Goal: Task Accomplishment & Management: Use online tool/utility

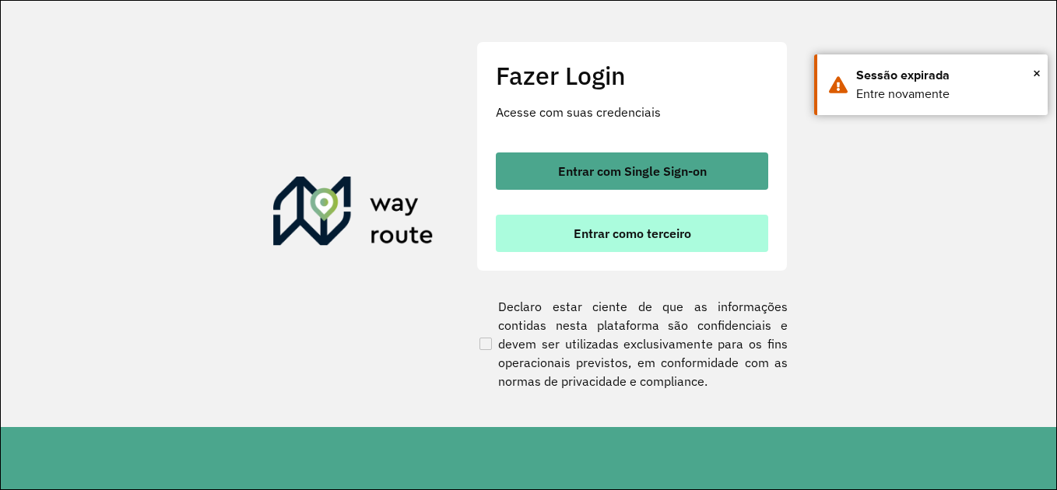
click at [683, 233] on span "Entrar como terceiro" at bounding box center [631, 233] width 117 height 12
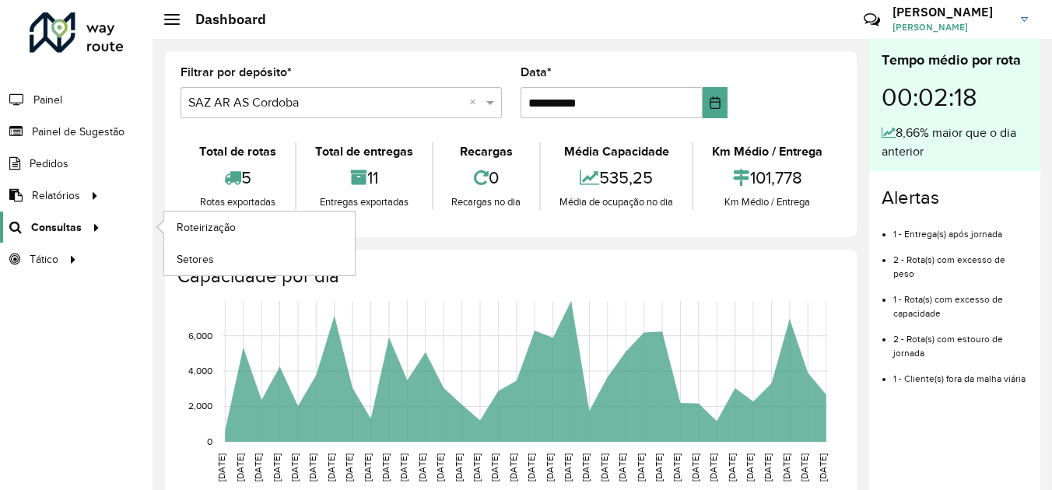
click at [92, 227] on icon at bounding box center [93, 226] width 13 height 23
click at [214, 230] on span "Roteirização" at bounding box center [208, 227] width 63 height 16
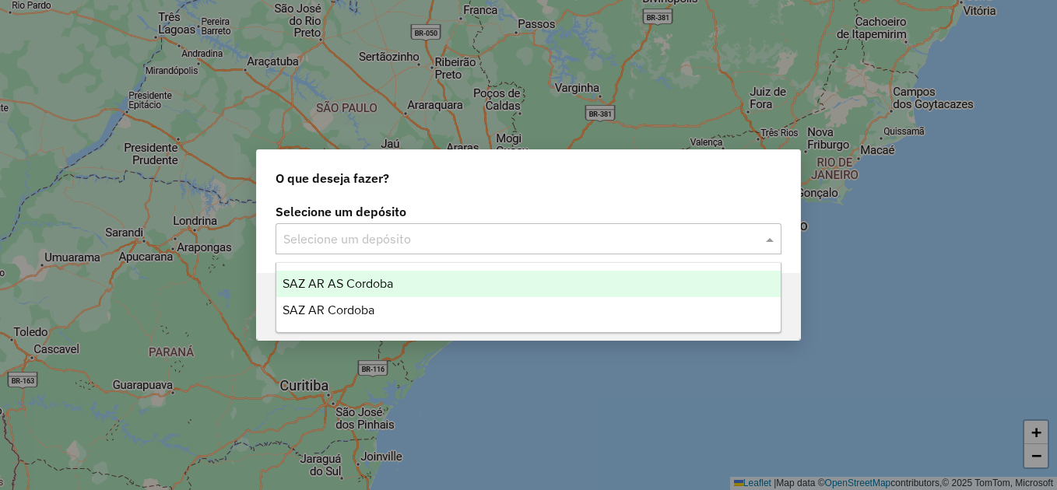
click at [452, 241] on input "text" at bounding box center [512, 239] width 459 height 19
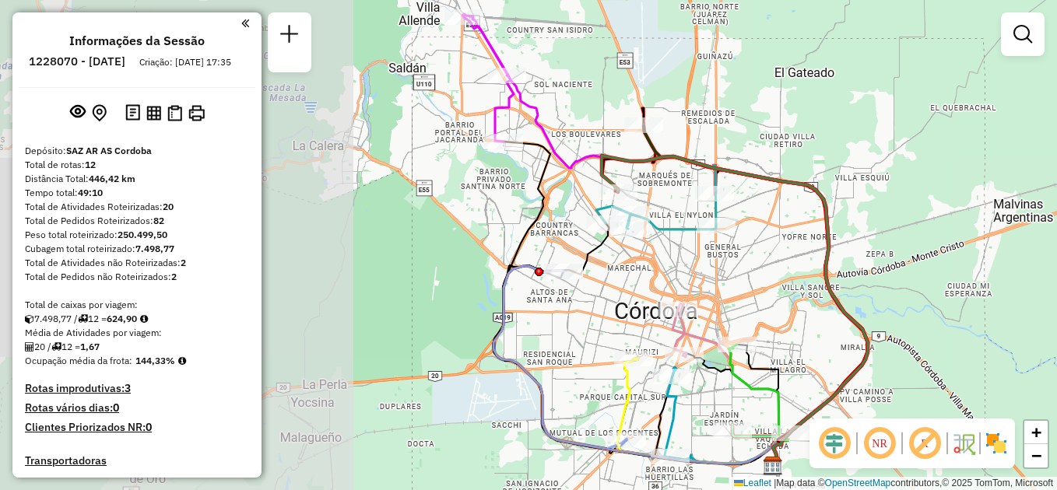
drag, startPoint x: 486, startPoint y: 203, endPoint x: 906, endPoint y: 230, distance: 420.9
click at [906, 230] on div "Janela de atendimento Grade de atendimento Capacidade Transportadoras Veículos …" at bounding box center [528, 245] width 1057 height 490
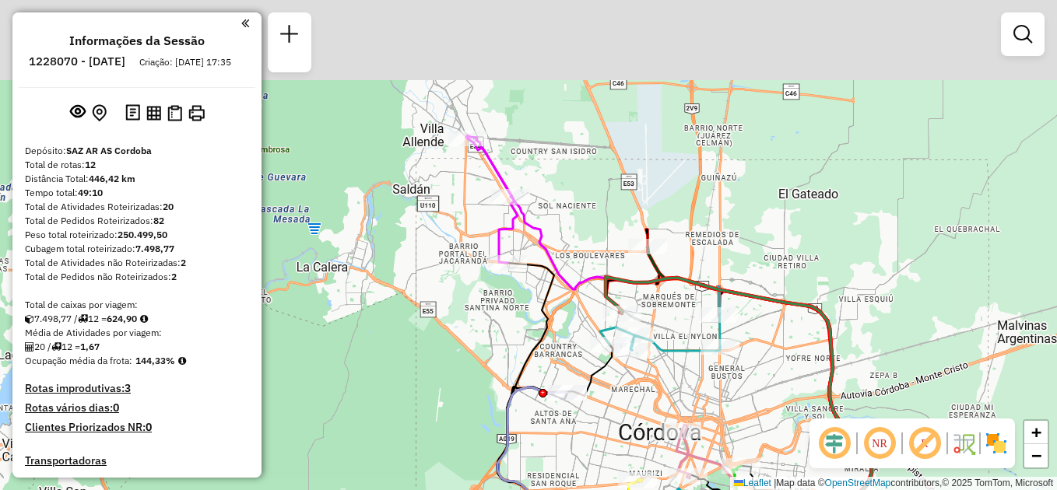
drag, startPoint x: 838, startPoint y: 104, endPoint x: 842, endPoint y: 234, distance: 130.0
click at [842, 234] on div "Janela de atendimento Grade de atendimento Capacidade Transportadoras Veículos …" at bounding box center [528, 245] width 1057 height 490
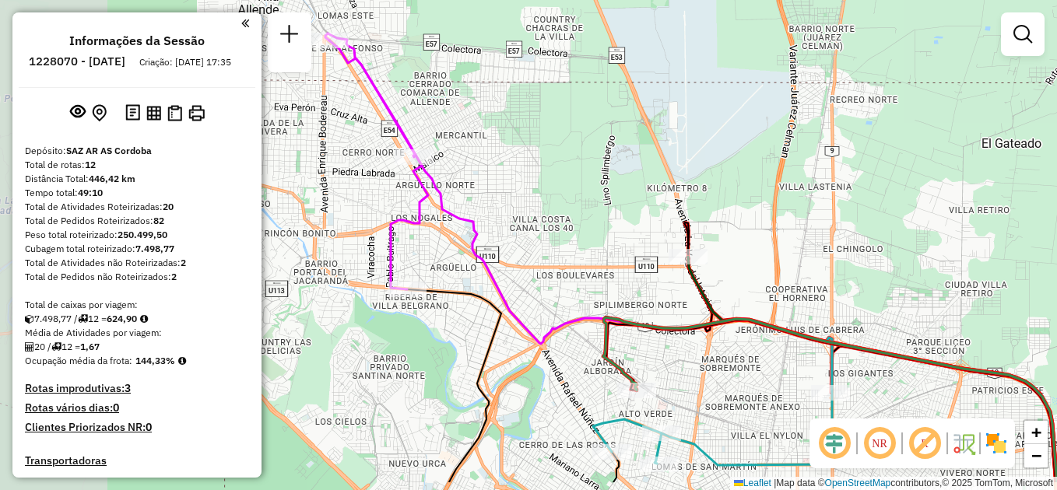
drag, startPoint x: 390, startPoint y: 230, endPoint x: 566, endPoint y: 174, distance: 184.5
click at [566, 174] on div "Janela de atendimento Grade de atendimento Capacidade Transportadoras Veículos …" at bounding box center [528, 245] width 1057 height 490
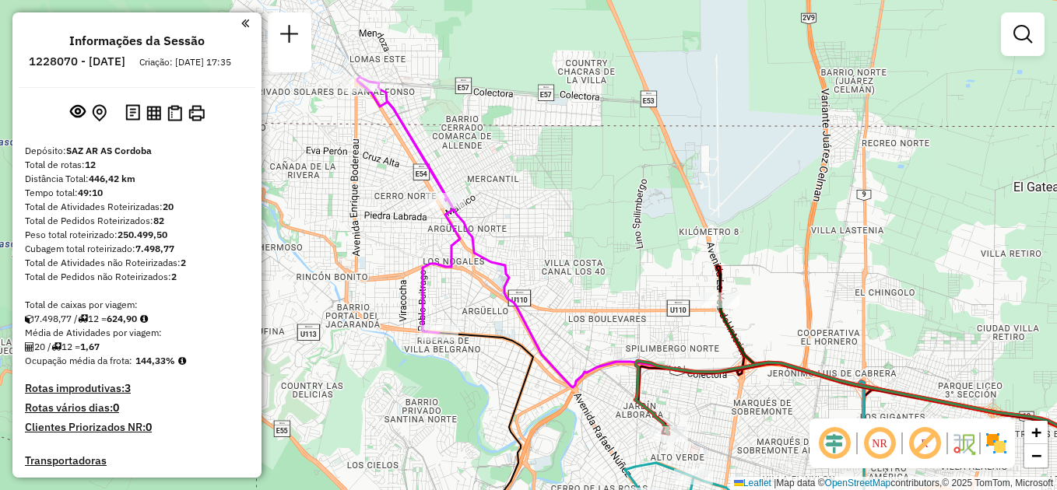
drag, startPoint x: 580, startPoint y: 118, endPoint x: 579, endPoint y: 106, distance: 12.5
click at [580, 107] on div "Janela de atendimento Grade de atendimento Capacidade Transportadoras Veículos …" at bounding box center [528, 245] width 1057 height 490
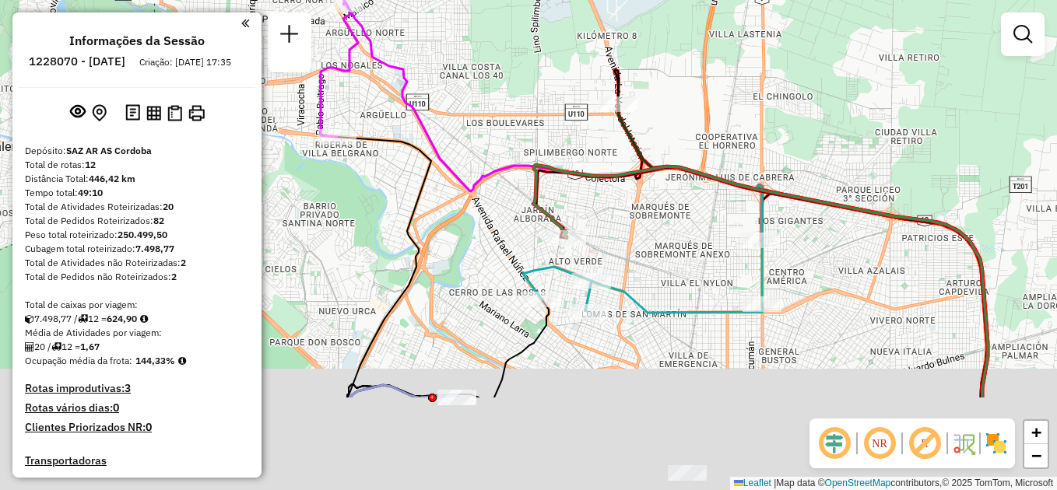
drag, startPoint x: 964, startPoint y: 285, endPoint x: 892, endPoint y: 143, distance: 159.0
click at [892, 143] on div "Janela de atendimento Grade de atendimento Capacidade Transportadoras Veículos …" at bounding box center [528, 245] width 1057 height 490
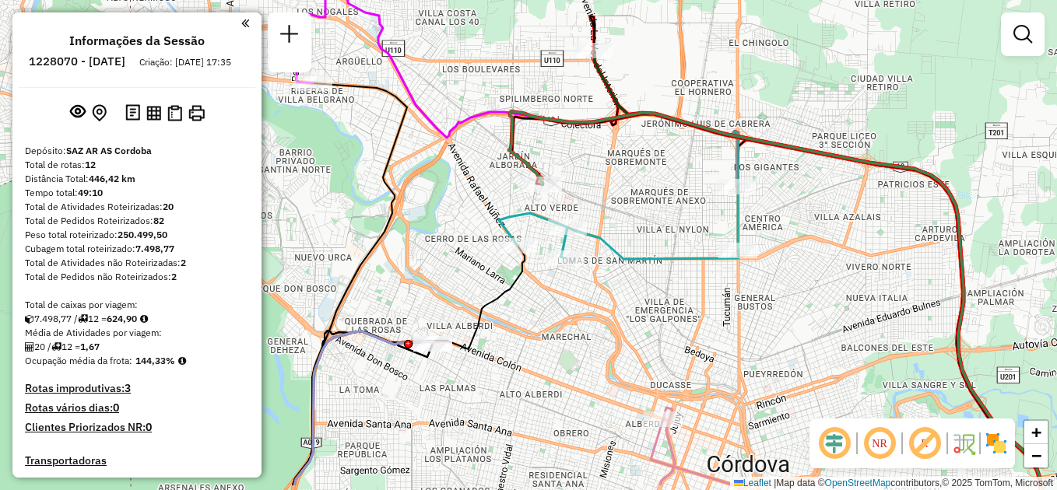
drag, startPoint x: 654, startPoint y: 243, endPoint x: 629, endPoint y: 190, distance: 58.5
click at [629, 190] on div "Janela de atendimento Grade de atendimento Capacidade Transportadoras Veículos …" at bounding box center [528, 245] width 1057 height 490
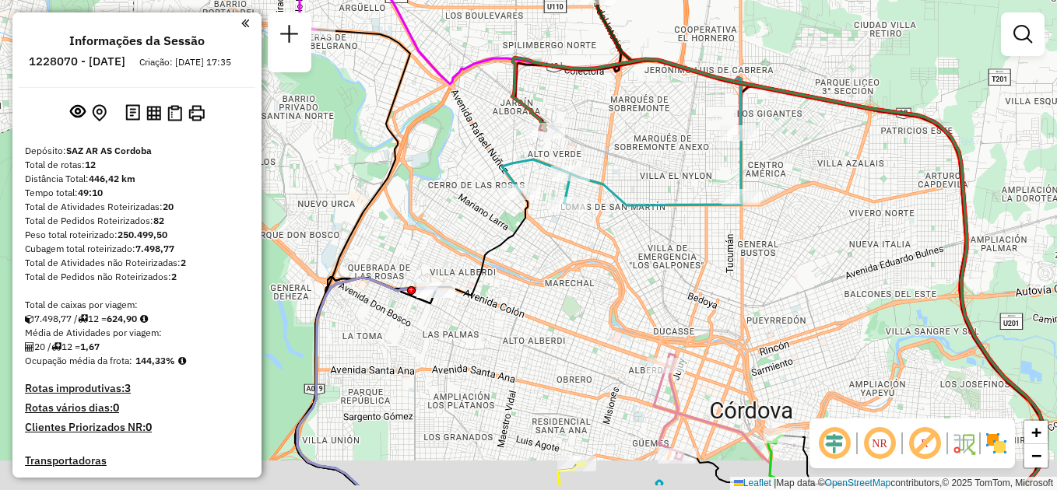
drag, startPoint x: 582, startPoint y: 344, endPoint x: 586, endPoint y: 293, distance: 51.5
click at [586, 293] on div "Janela de atendimento Grade de atendimento Capacidade Transportadoras Veículos …" at bounding box center [528, 245] width 1057 height 490
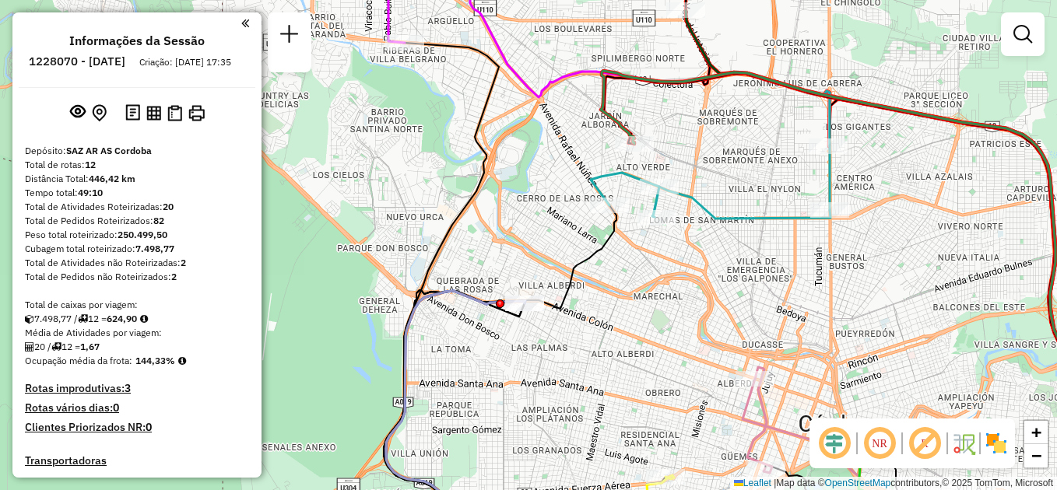
drag, startPoint x: 558, startPoint y: 296, endPoint x: 652, endPoint y: 309, distance: 95.1
click at [650, 309] on div "Janela de atendimento Grade de atendimento Capacidade Transportadoras Veículos …" at bounding box center [528, 245] width 1057 height 490
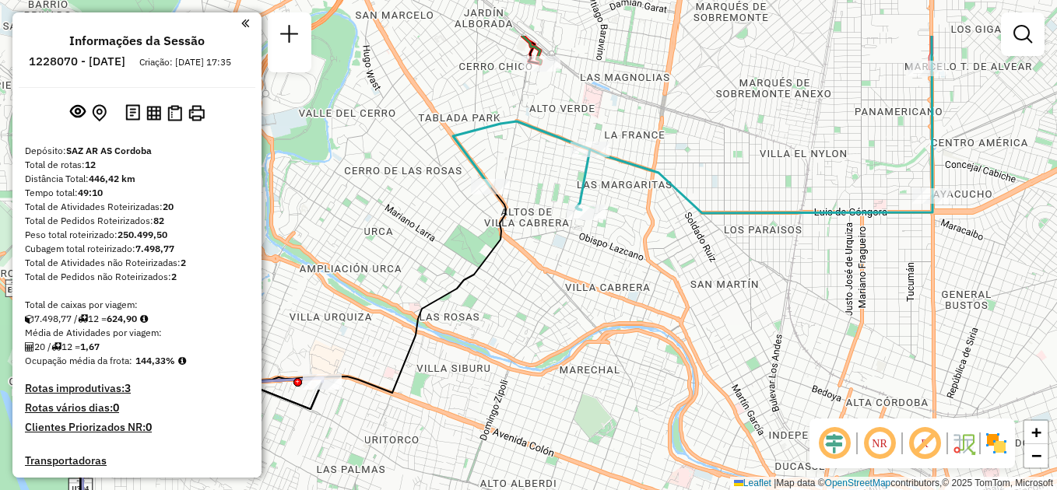
drag, startPoint x: 776, startPoint y: 256, endPoint x: 696, endPoint y: 341, distance: 116.7
click at [696, 341] on div "Janela de atendimento Grade de atendimento Capacidade Transportadoras Veículos …" at bounding box center [528, 245] width 1057 height 490
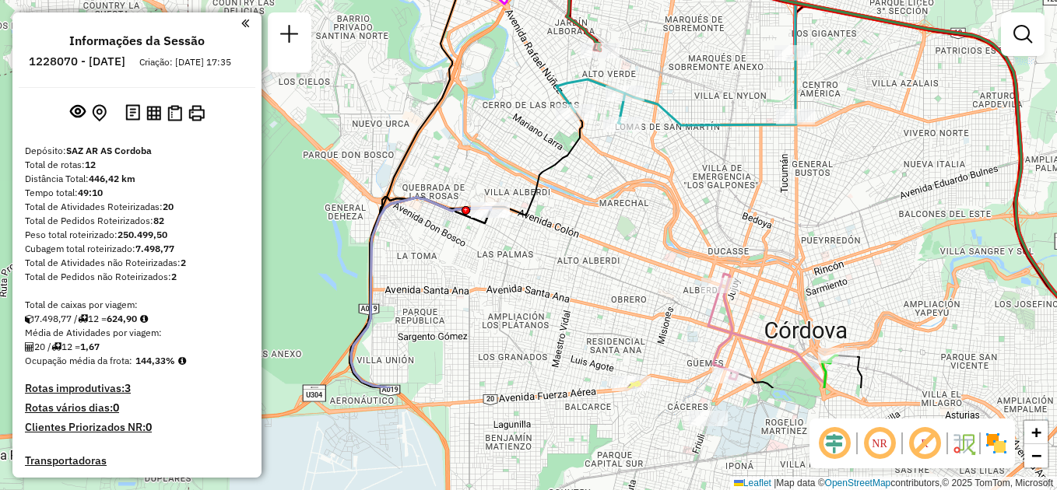
drag, startPoint x: 595, startPoint y: 373, endPoint x: 582, endPoint y: 222, distance: 151.5
click at [582, 222] on div "Janela de atendimento Grade de atendimento Capacidade Transportadoras Veículos …" at bounding box center [528, 245] width 1057 height 490
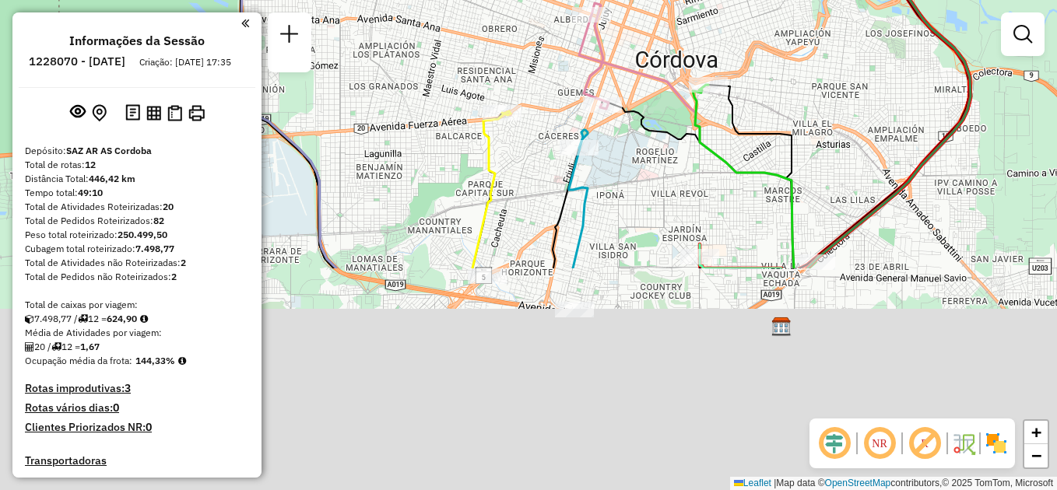
drag, startPoint x: 560, startPoint y: 391, endPoint x: 431, endPoint y: 119, distance: 300.7
click at [431, 119] on div "Janela de atendimento Grade de atendimento Capacidade Transportadoras Veículos …" at bounding box center [528, 245] width 1057 height 490
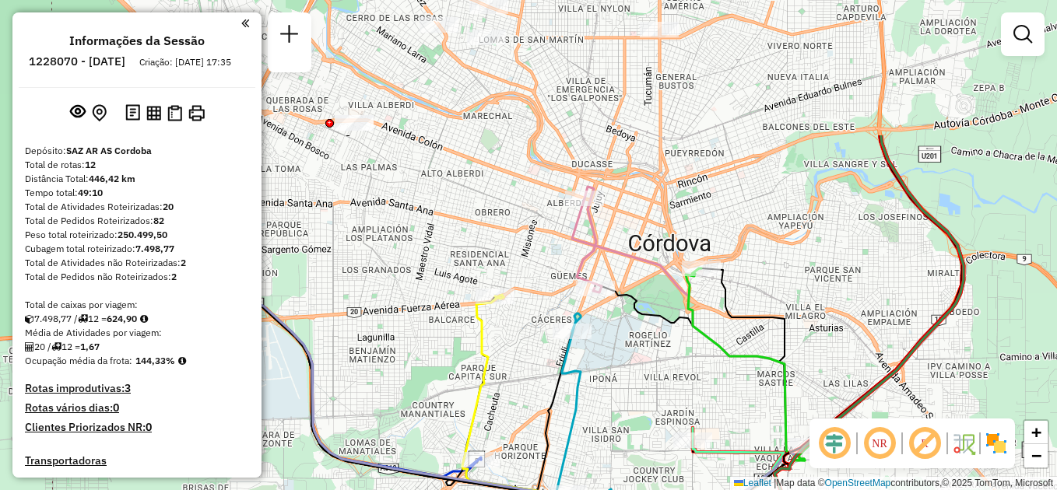
drag, startPoint x: 439, startPoint y: 120, endPoint x: 428, endPoint y: 354, distance: 234.4
click at [428, 354] on div "Janela de atendimento Grade de atendimento Capacidade Transportadoras Veículos …" at bounding box center [528, 245] width 1057 height 490
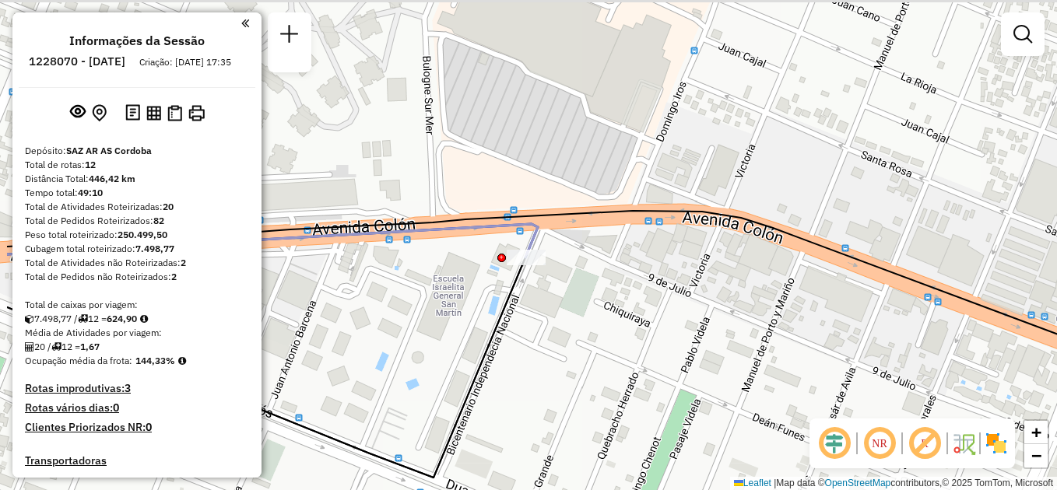
drag, startPoint x: 489, startPoint y: 296, endPoint x: 601, endPoint y: 314, distance: 112.7
click at [606, 355] on div "Janela de atendimento Grade de atendimento Capacidade Transportadoras Veículos …" at bounding box center [528, 245] width 1057 height 490
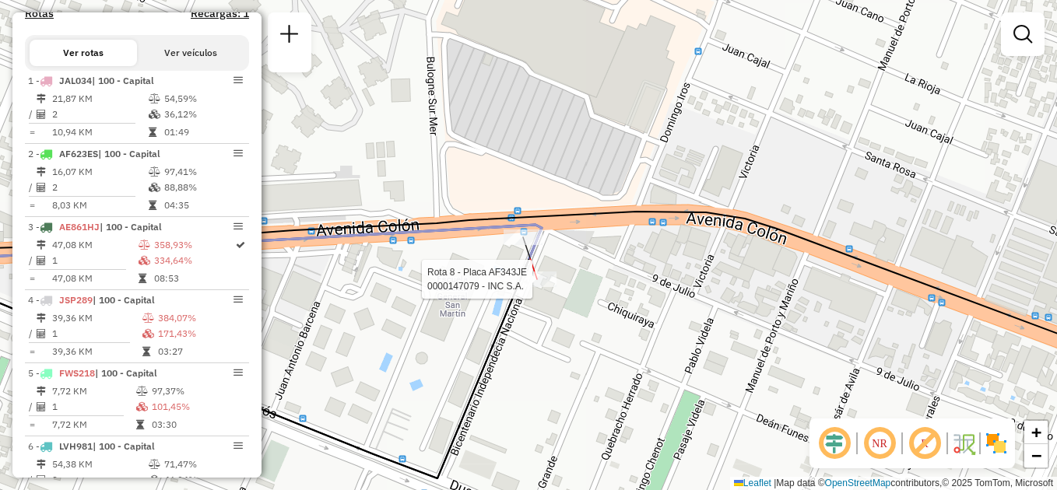
select select "**********"
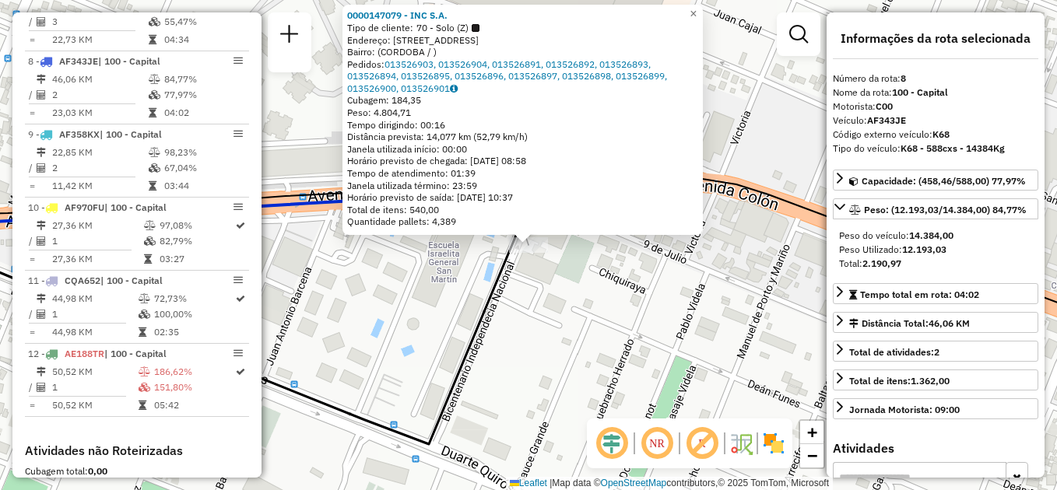
scroll to position [1060, 0]
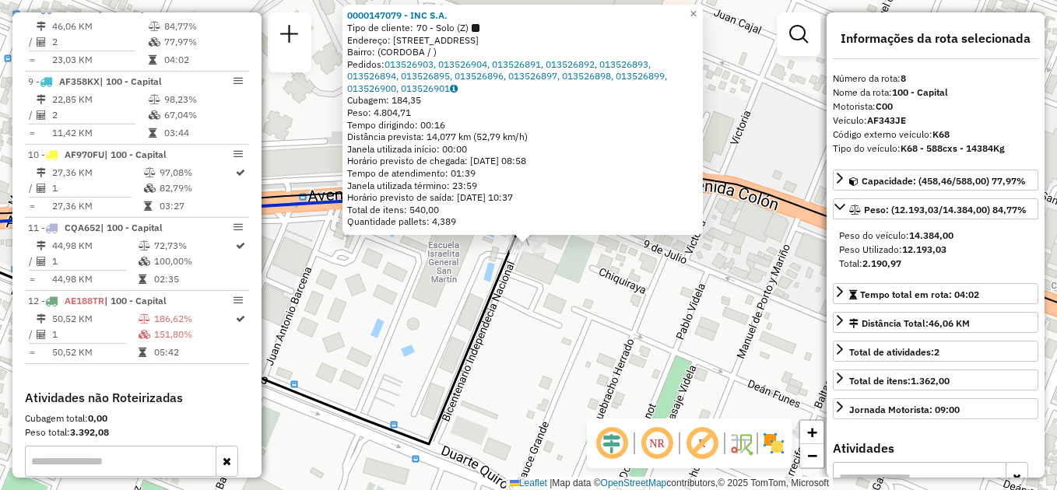
click at [603, 338] on div "0000147079 - INC S.A. Tipo de cliente: 70 - Solo (Z) Endereço: AV.COLON 4880 Ba…" at bounding box center [528, 245] width 1057 height 490
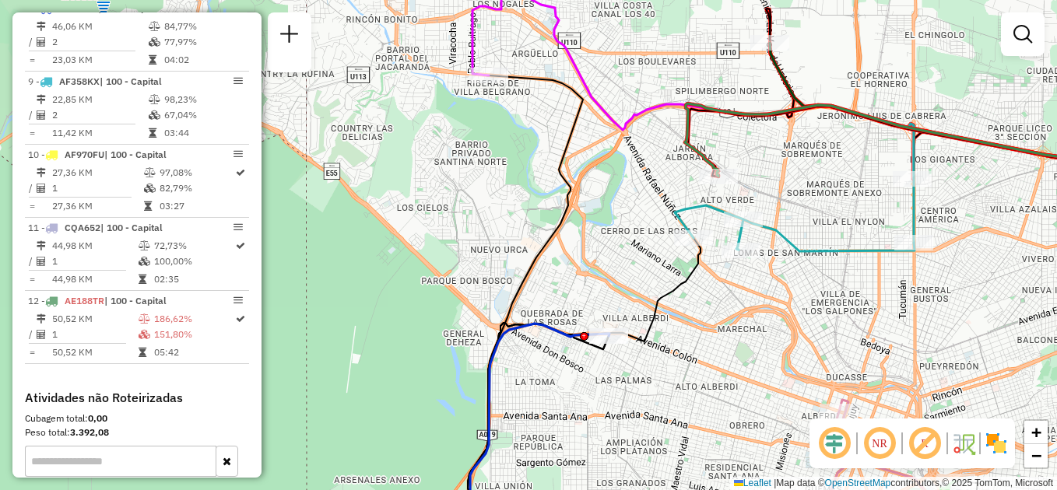
drag, startPoint x: 728, startPoint y: 369, endPoint x: 515, endPoint y: 181, distance: 283.9
click at [515, 181] on div "Janela de atendimento Grade de atendimento Capacidade Transportadoras Veículos …" at bounding box center [528, 245] width 1057 height 490
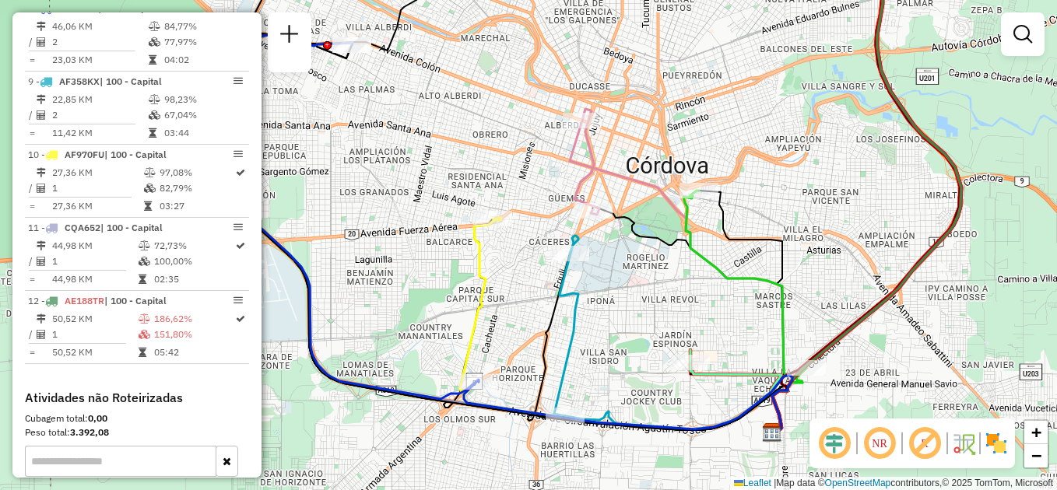
drag, startPoint x: 647, startPoint y: 319, endPoint x: 625, endPoint y: 316, distance: 22.0
click at [625, 316] on div "Janela de atendimento Grade de atendimento Capacidade Transportadoras Veículos …" at bounding box center [528, 245] width 1057 height 490
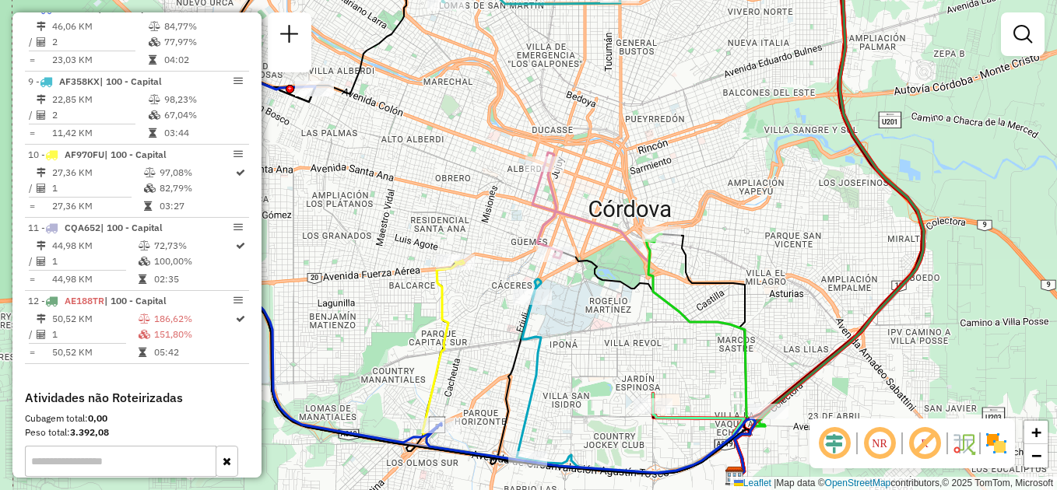
drag, startPoint x: 635, startPoint y: 280, endPoint x: 592, endPoint y: 335, distance: 69.3
click at [591, 334] on div "Janela de atendimento Grade de atendimento Capacidade Transportadoras Veículos …" at bounding box center [528, 245] width 1057 height 490
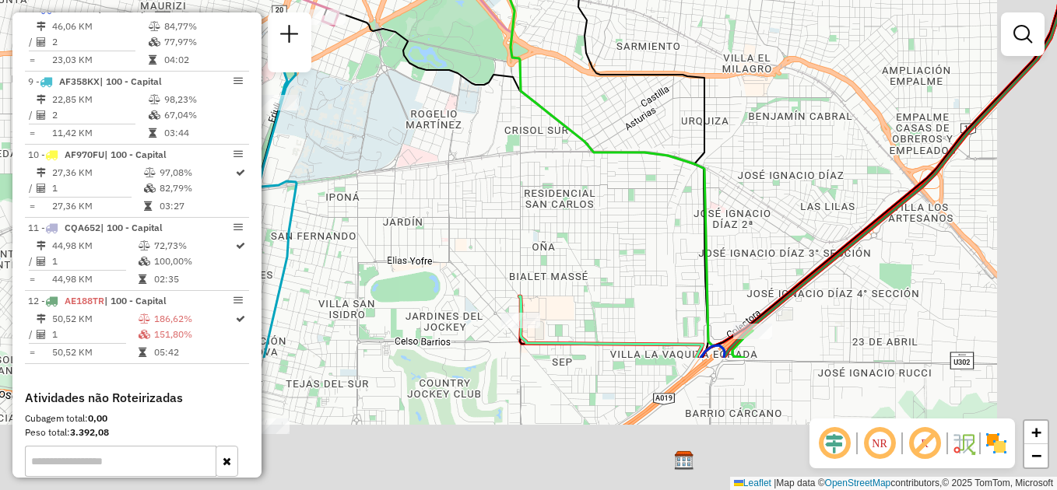
drag, startPoint x: 631, startPoint y: 284, endPoint x: 601, endPoint y: 218, distance: 72.4
click at [601, 218] on div "Janela de atendimento Grade de atendimento Capacidade Transportadoras Veículos …" at bounding box center [528, 245] width 1057 height 490
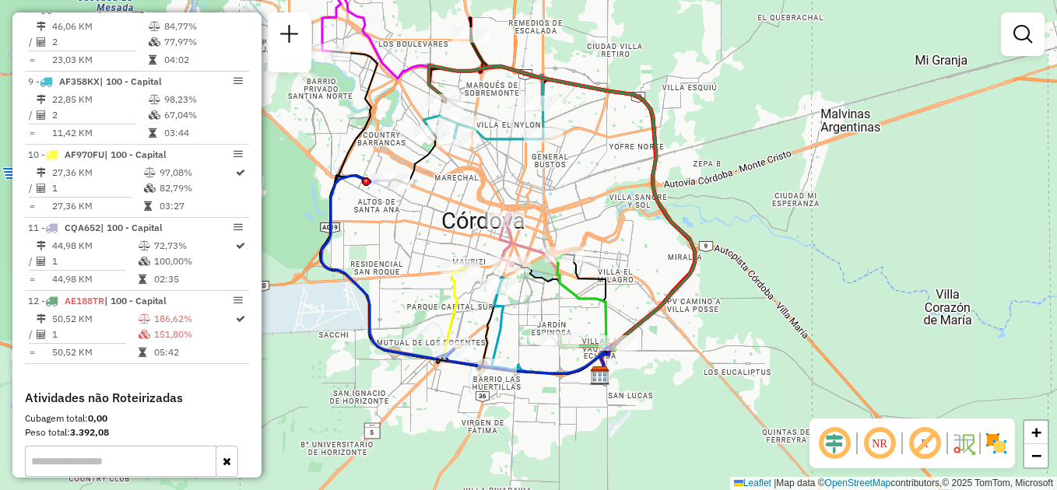
drag, startPoint x: 540, startPoint y: 237, endPoint x: 551, endPoint y: 345, distance: 107.9
click at [551, 345] on icon at bounding box center [558, 318] width 97 height 113
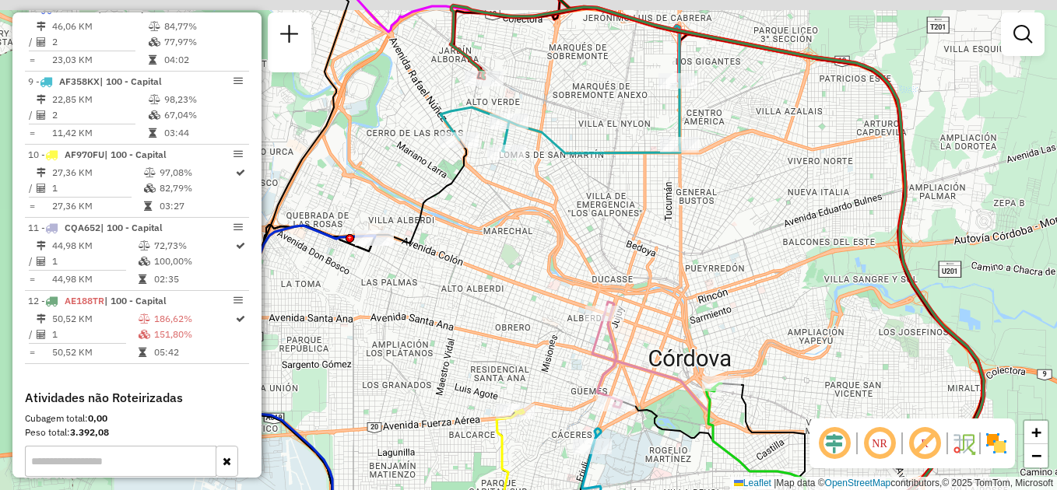
drag, startPoint x: 545, startPoint y: 272, endPoint x: 681, endPoint y: 331, distance: 148.4
click at [681, 331] on div "Janela de atendimento Grade de atendimento Capacidade Transportadoras Veículos …" at bounding box center [528, 245] width 1057 height 490
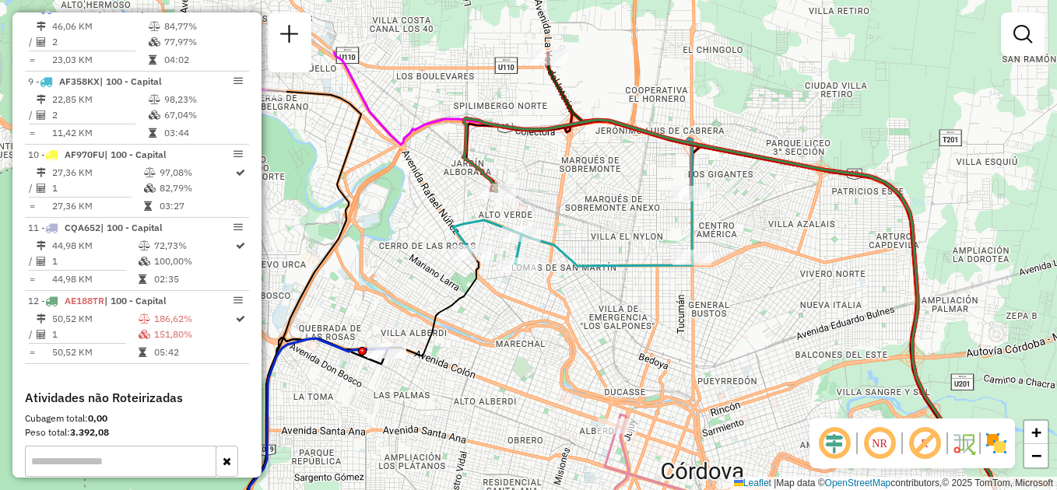
drag, startPoint x: 708, startPoint y: 233, endPoint x: 712, endPoint y: 365, distance: 131.5
click at [712, 365] on div "Janela de atendimento Grade de atendimento Capacidade Transportadoras Veículos …" at bounding box center [528, 245] width 1057 height 490
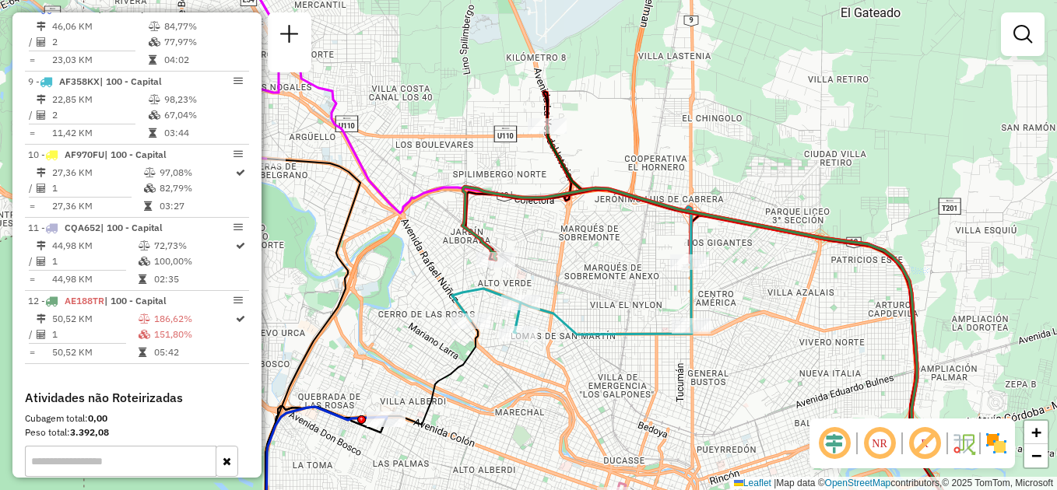
drag, startPoint x: 773, startPoint y: 324, endPoint x: 779, endPoint y: 367, distance: 44.0
click at [779, 367] on div "Janela de atendimento Grade de atendimento Capacidade Transportadoras Veículos …" at bounding box center [528, 245] width 1057 height 490
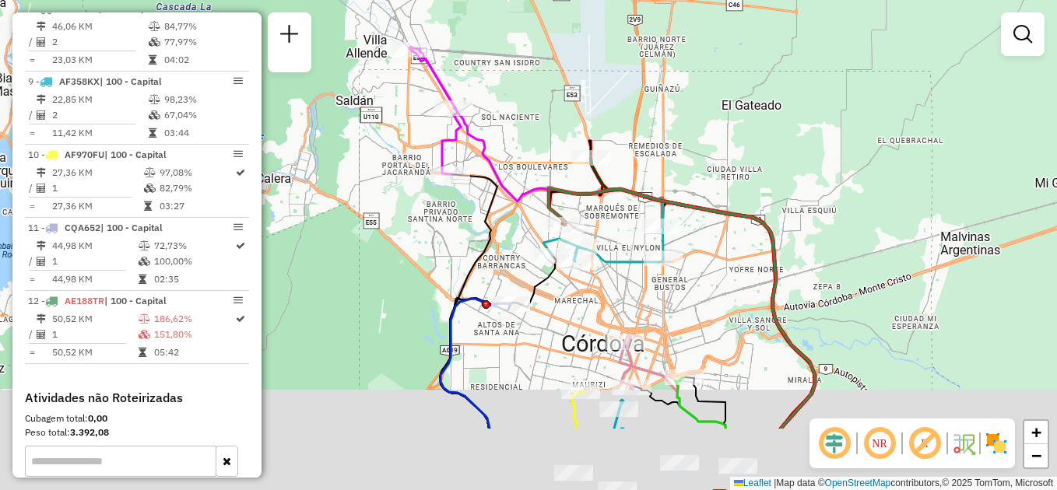
drag, startPoint x: 620, startPoint y: 434, endPoint x: 589, endPoint y: 261, distance: 176.3
click at [589, 261] on div "Janela de atendimento Grade de atendimento Capacidade Transportadoras Veículos …" at bounding box center [528, 245] width 1057 height 490
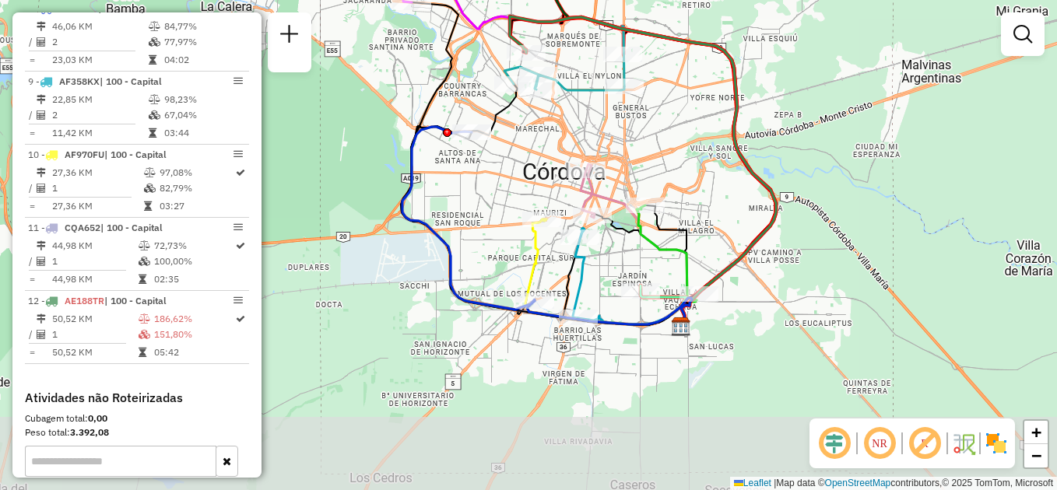
drag, startPoint x: 657, startPoint y: 350, endPoint x: 640, endPoint y: 263, distance: 88.8
click at [640, 263] on div "Janela de atendimento Grade de atendimento Capacidade Transportadoras Veículos …" at bounding box center [528, 245] width 1057 height 490
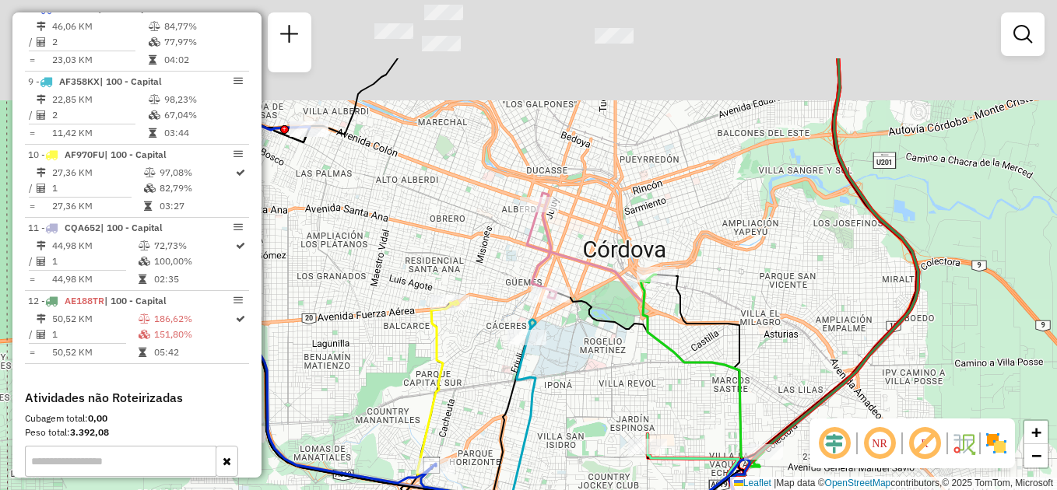
drag, startPoint x: 758, startPoint y: 321, endPoint x: 658, endPoint y: 450, distance: 163.1
click at [658, 450] on div "Rota 5 - Placa FWS218 0000147066 - INC S.A. Janela de atendimento Grade de aten…" at bounding box center [528, 245] width 1057 height 490
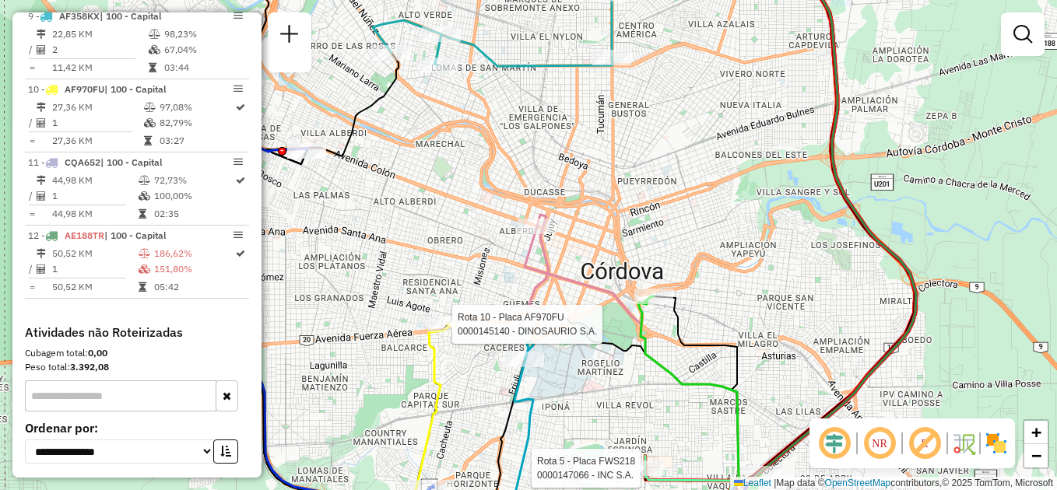
select select "**********"
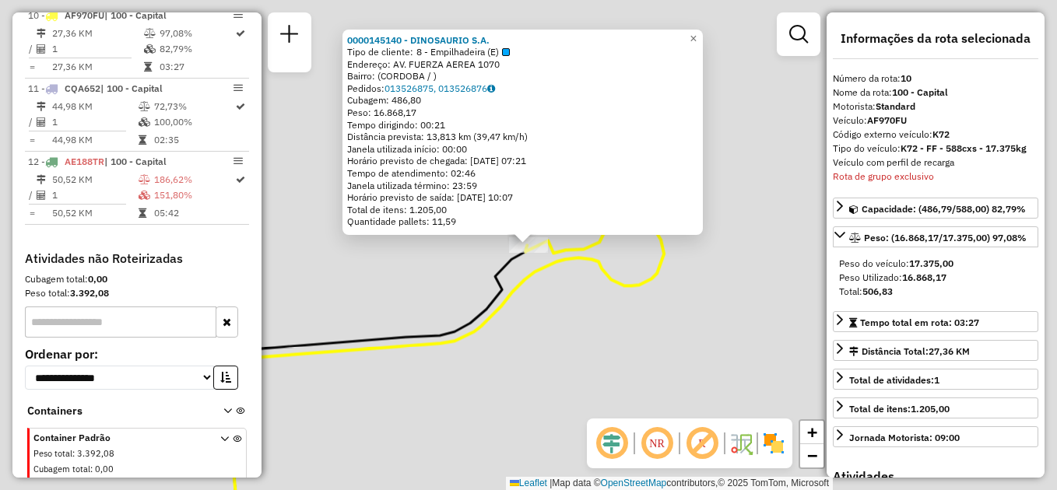
scroll to position [1207, 0]
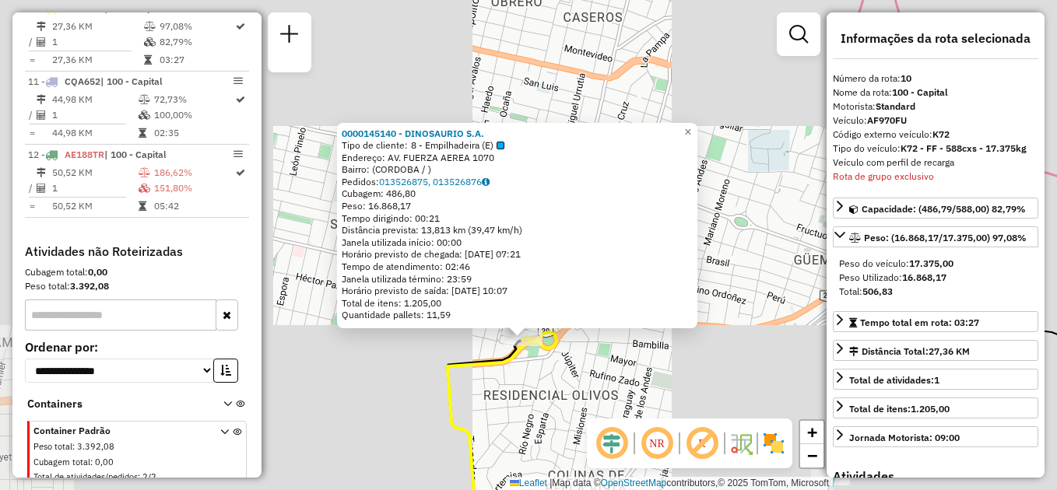
drag, startPoint x: 600, startPoint y: 356, endPoint x: 713, endPoint y: 367, distance: 113.4
click at [713, 367] on div "0000145140 - DINOSAURIO S.A. Tipo de cliente: 8 - Empilhadeira (E) Endereço: AV…" at bounding box center [528, 245] width 1057 height 490
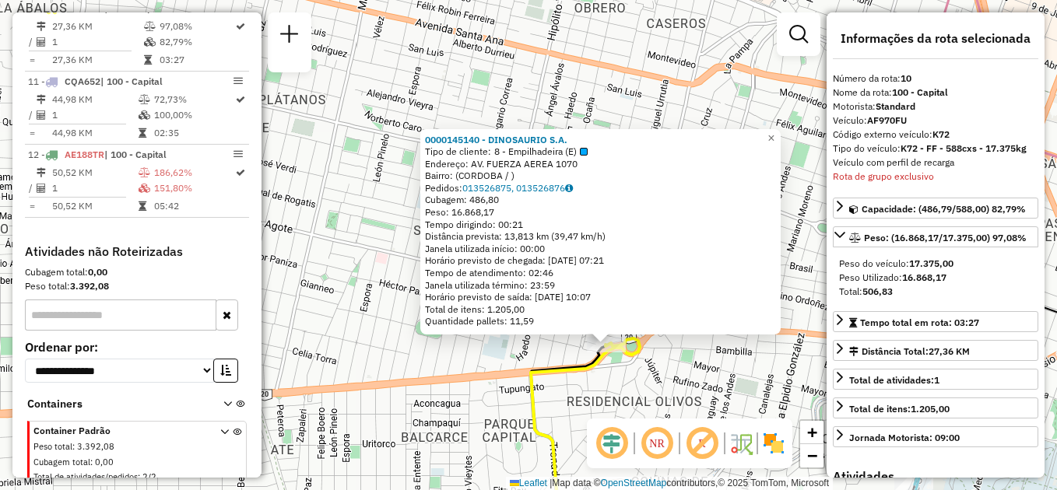
click at [338, 184] on div "0000145140 - DINOSAURIO S.A. Tipo de cliente: 8 - Empilhadeira (E) Endereço: AV…" at bounding box center [528, 245] width 1057 height 490
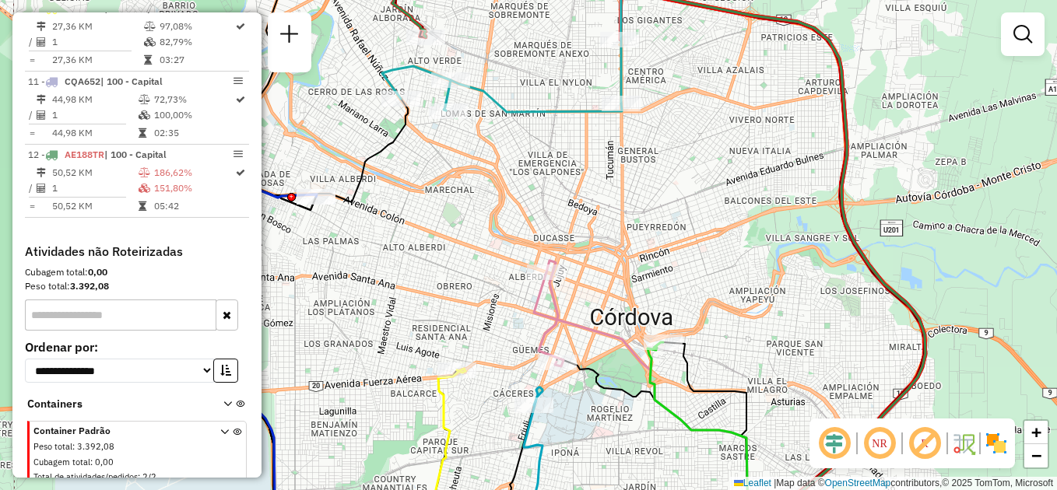
drag, startPoint x: 876, startPoint y: 220, endPoint x: 709, endPoint y: 256, distance: 171.1
click at [709, 256] on div "Janela de atendimento Grade de atendimento Capacidade Transportadoras Veículos …" at bounding box center [528, 245] width 1057 height 490
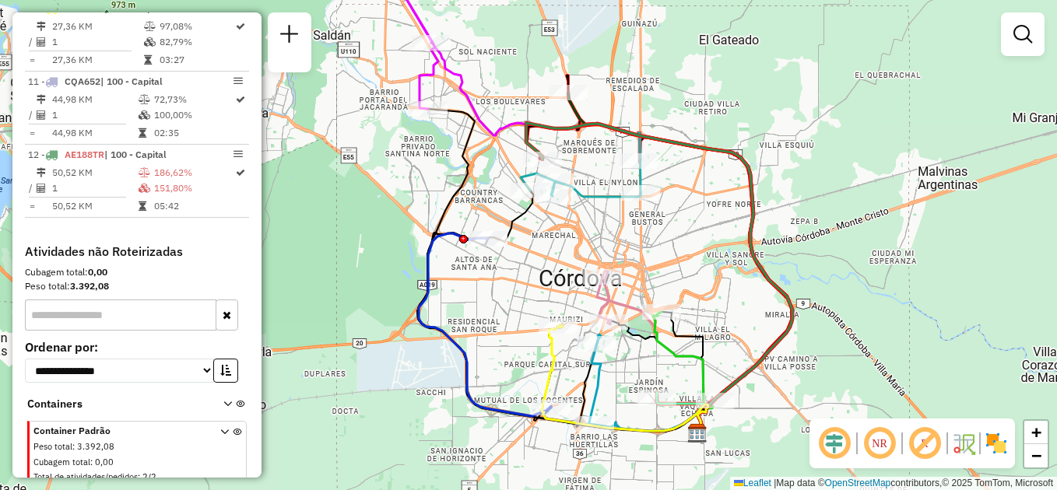
drag, startPoint x: 771, startPoint y: 293, endPoint x: 748, endPoint y: 303, distance: 25.1
click at [748, 303] on div "Janela de atendimento Grade de atendimento Capacidade Transportadoras Veículos …" at bounding box center [528, 245] width 1057 height 490
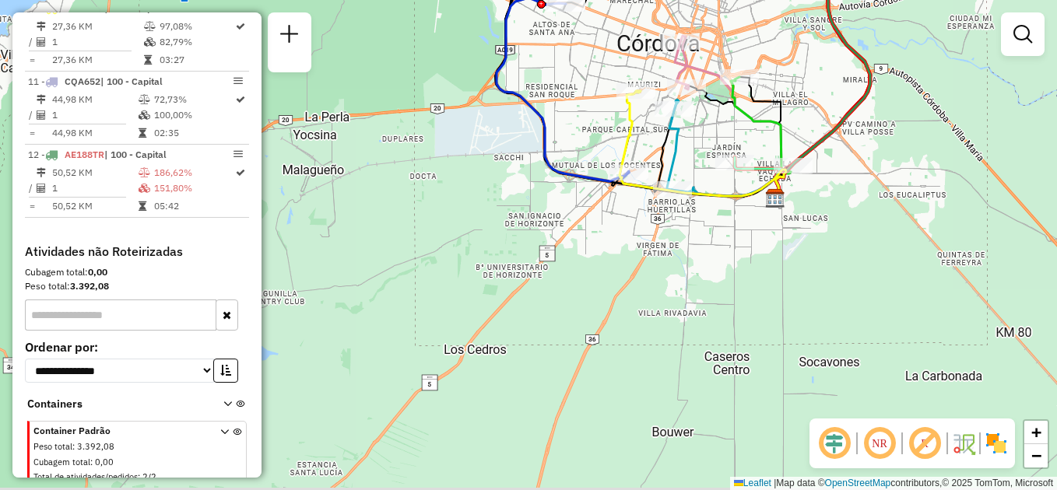
drag, startPoint x: 510, startPoint y: 438, endPoint x: 604, endPoint y: 96, distance: 354.8
click at [604, 96] on div "Janela de atendimento Grade de atendimento Capacidade Transportadoras Veículos …" at bounding box center [528, 245] width 1057 height 490
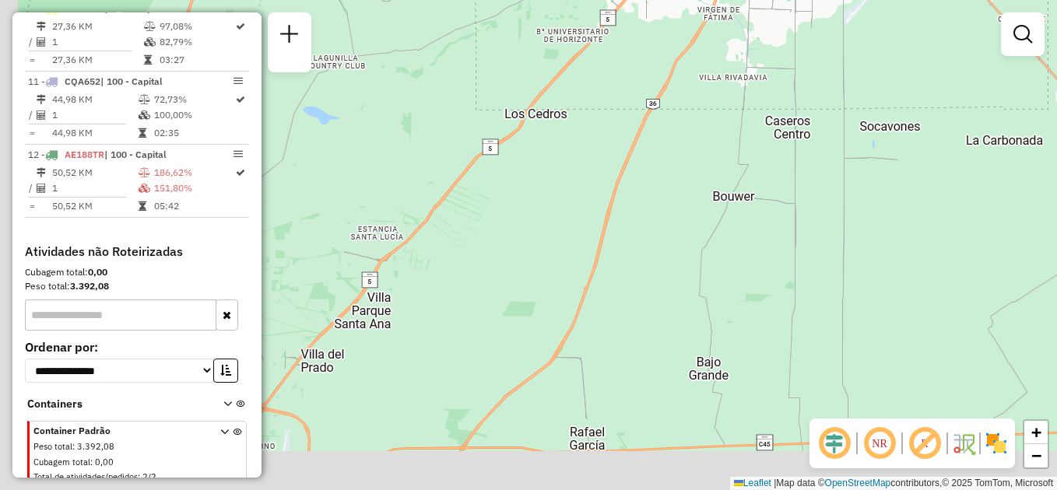
drag, startPoint x: 611, startPoint y: 342, endPoint x: 702, endPoint y: 101, distance: 257.5
click at [702, 101] on div "Janela de atendimento Grade de atendimento Capacidade Transportadoras Veículos …" at bounding box center [528, 245] width 1057 height 490
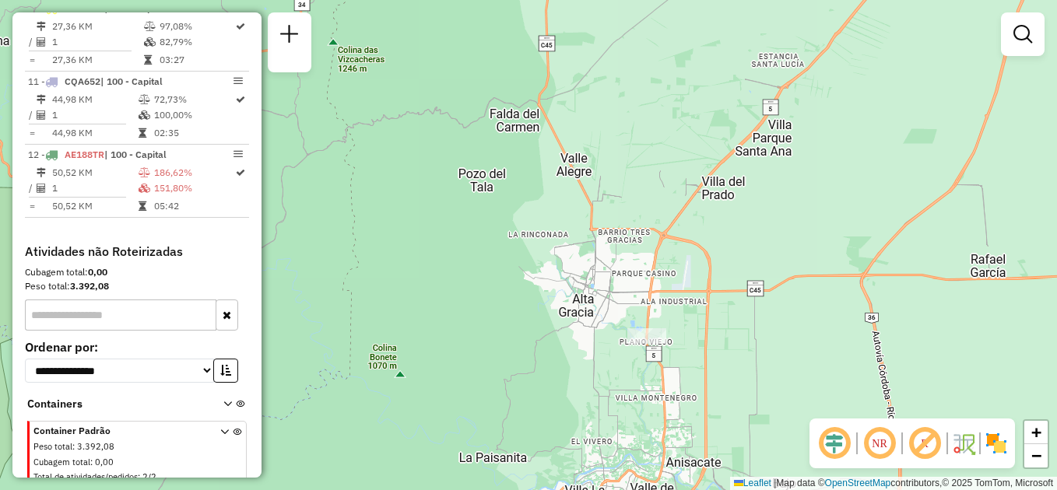
drag, startPoint x: 452, startPoint y: 253, endPoint x: 803, endPoint y: 198, distance: 355.1
click at [803, 198] on div "Janela de atendimento Grade de atendimento Capacidade Transportadoras Veículos …" at bounding box center [528, 245] width 1057 height 490
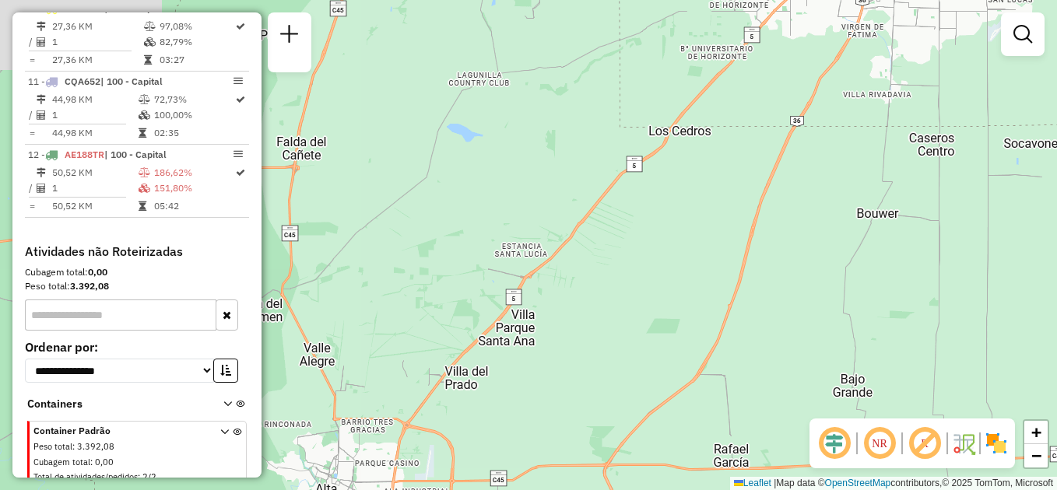
drag, startPoint x: 837, startPoint y: 159, endPoint x: 581, endPoint y: 350, distance: 319.1
click at [581, 350] on div "Janela de atendimento Grade de atendimento Capacidade Transportadoras Veículos …" at bounding box center [528, 245] width 1057 height 490
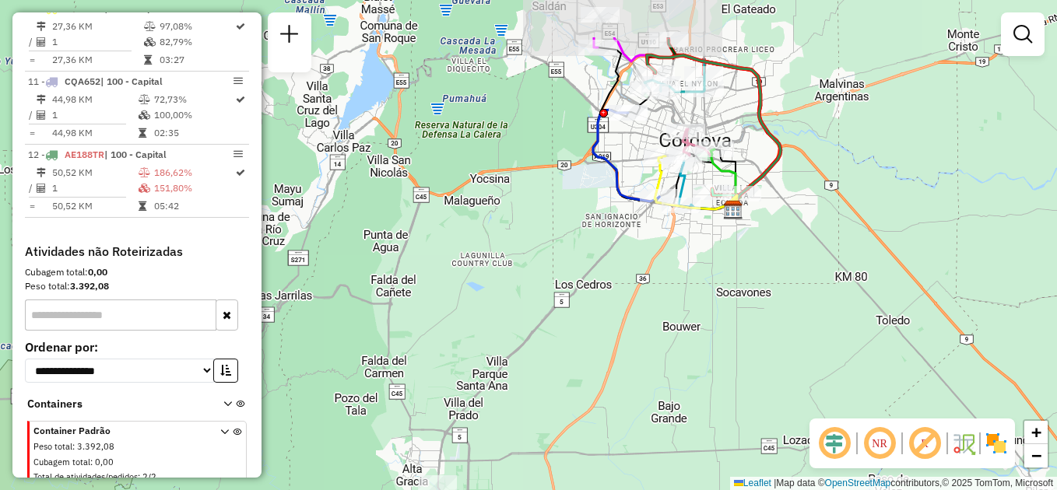
drag, startPoint x: 746, startPoint y: 291, endPoint x: 698, endPoint y: 322, distance: 57.4
click at [698, 322] on div "Janela de atendimento Grade de atendimento Capacidade Transportadoras Veículos …" at bounding box center [528, 245] width 1057 height 490
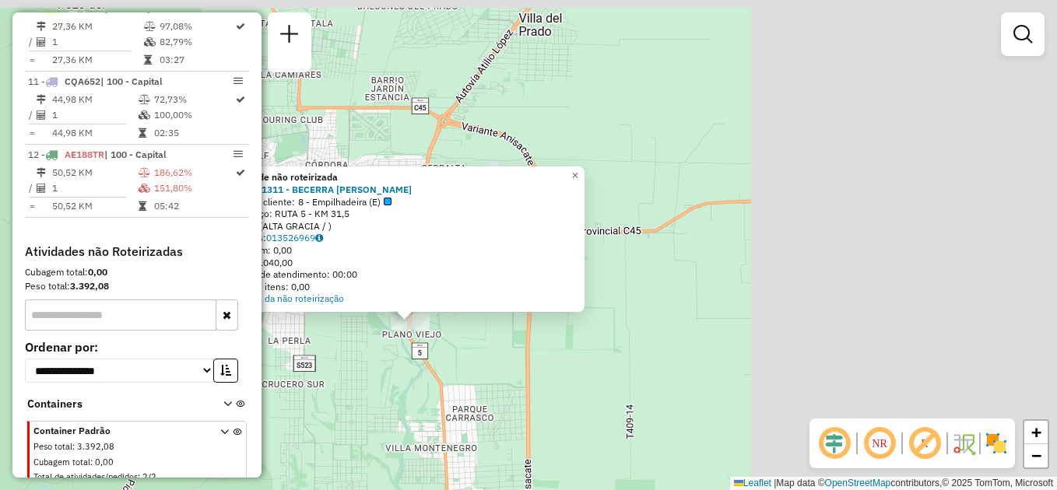
drag, startPoint x: 899, startPoint y: 345, endPoint x: 480, endPoint y: 391, distance: 421.0
click at [454, 433] on div "Atividade não roteirizada 0000421311 - BECERRA [PERSON_NAME] Tipo de cliente: 8…" at bounding box center [528, 245] width 1057 height 490
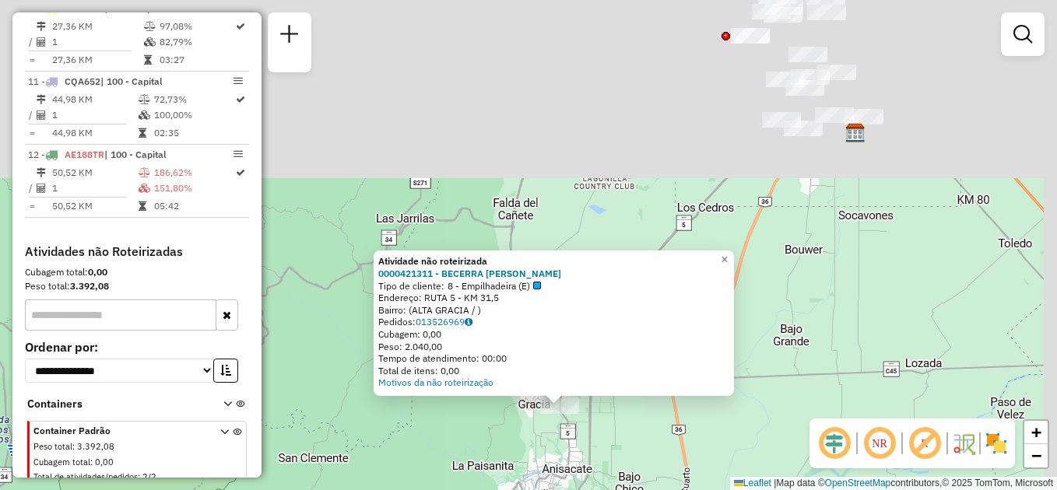
drag, startPoint x: 900, startPoint y: 149, endPoint x: 831, endPoint y: 401, distance: 262.2
click at [831, 401] on div "Atividade não roteirizada 0000421311 - BECERRA [PERSON_NAME] Tipo de cliente: 8…" at bounding box center [528, 245] width 1057 height 490
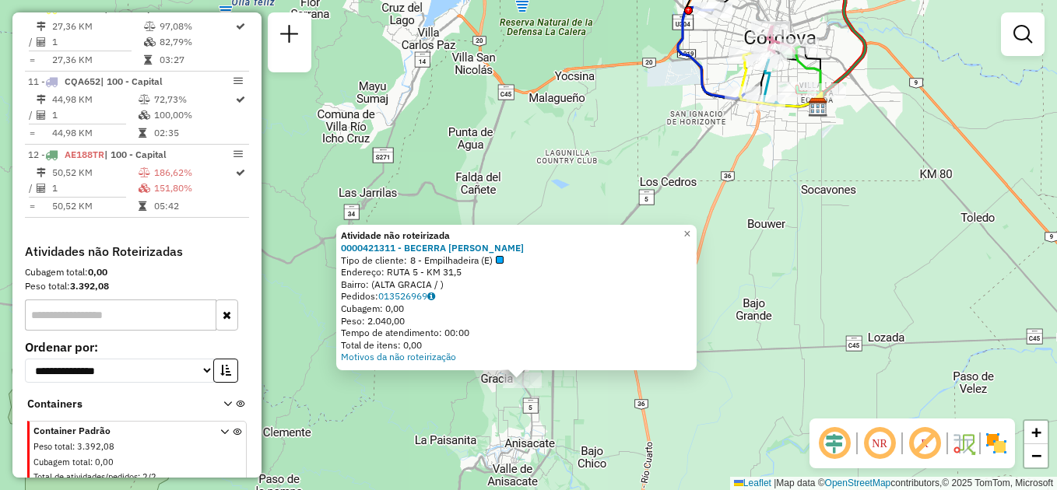
drag, startPoint x: 817, startPoint y: 377, endPoint x: 801, endPoint y: 290, distance: 88.5
click at [801, 290] on div "Atividade não roteirizada 0000421311 - BECERRA [PERSON_NAME] Tipo de cliente: 8…" at bounding box center [528, 245] width 1057 height 490
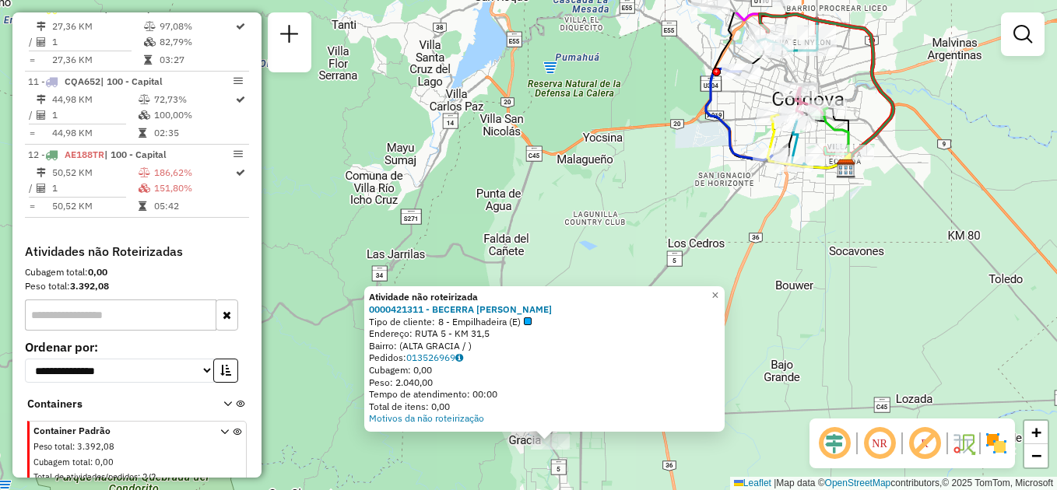
drag, startPoint x: 285, startPoint y: 124, endPoint x: 313, endPoint y: 186, distance: 67.5
click at [313, 186] on div "Atividade não roteirizada 0000421311 - BECERRA [PERSON_NAME] Tipo de cliente: 8…" at bounding box center [528, 245] width 1057 height 490
